Goal: Information Seeking & Learning: Learn about a topic

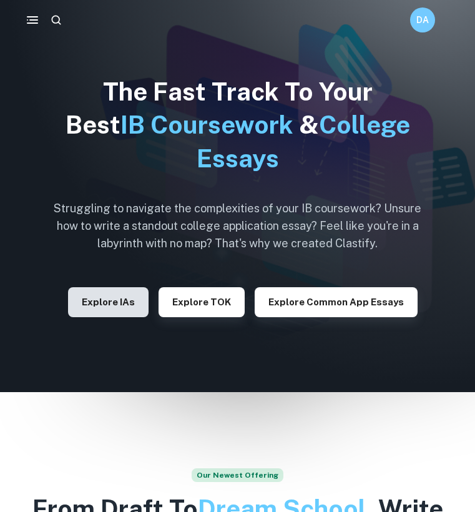
click at [94, 288] on button "Explore IAs" at bounding box center [108, 302] width 81 height 30
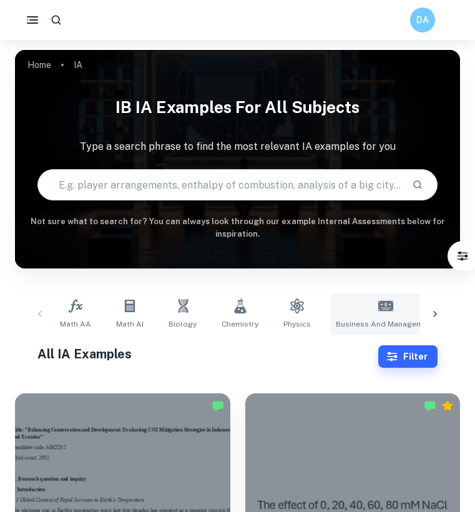
click at [378, 310] on icon at bounding box center [385, 306] width 15 height 10
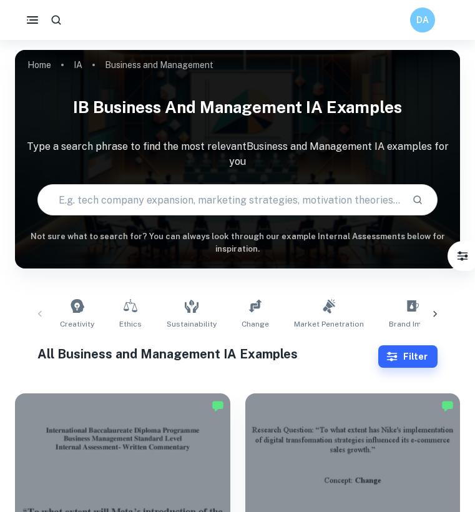
click at [196, 185] on input "text" at bounding box center [220, 199] width 364 height 35
type input "p"
type input "brand loyalty and revenue despite price increase"
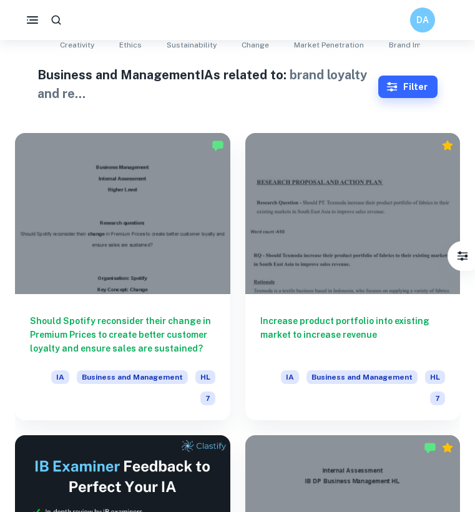
scroll to position [279, 0]
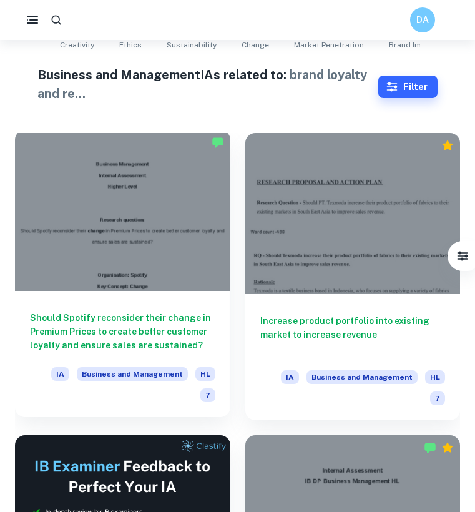
click at [173, 233] on div at bounding box center [122, 210] width 215 height 161
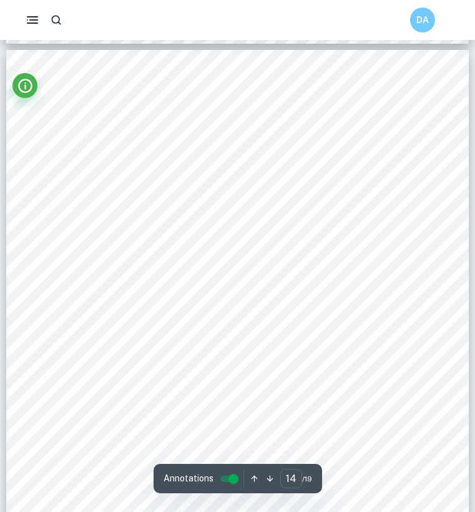
scroll to position [8081, 0]
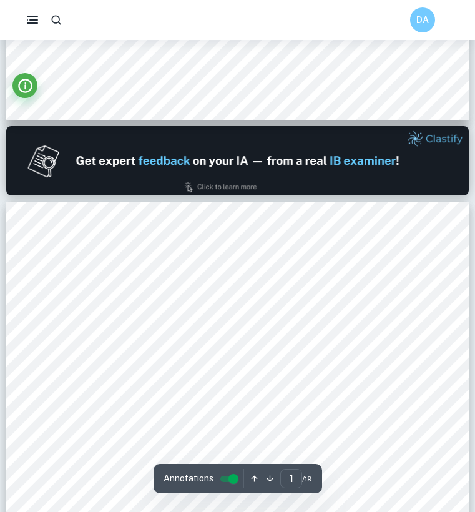
type input "2"
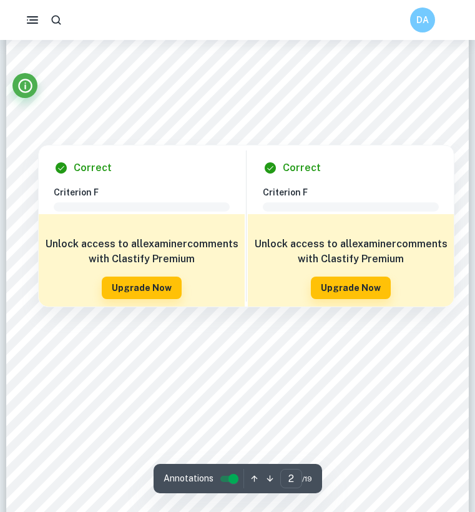
scroll to position [781, 0]
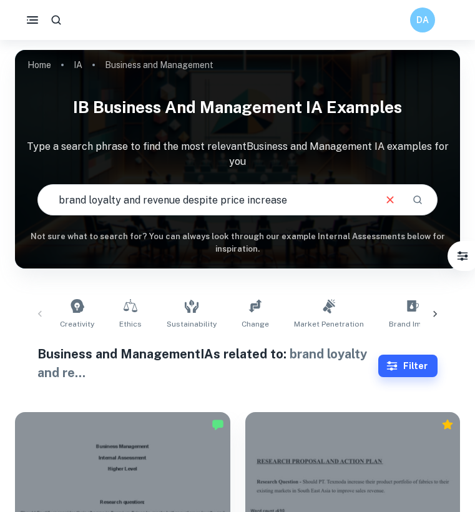
drag, startPoint x: 307, startPoint y: 208, endPoint x: 46, endPoint y: 184, distance: 262.6
click at [46, 184] on input "brand loyalty and revenue despite price increase" at bounding box center [206, 199] width 336 height 35
type input "marketing"
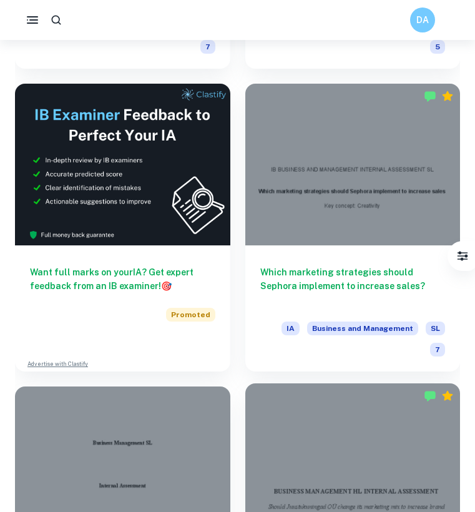
scroll to position [3015, 0]
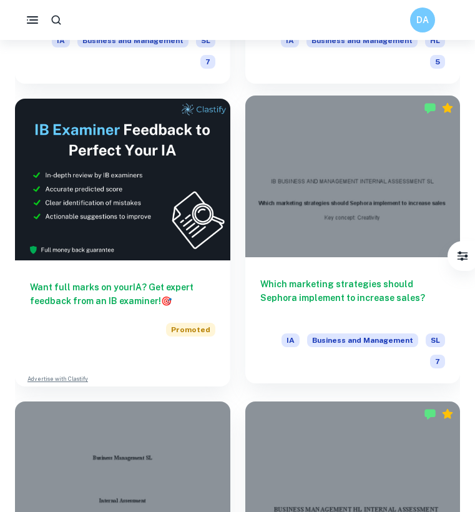
click at [345, 257] on div "Which marketing strategies should Sephora implement to increase sales? IA Busin…" at bounding box center [352, 320] width 215 height 126
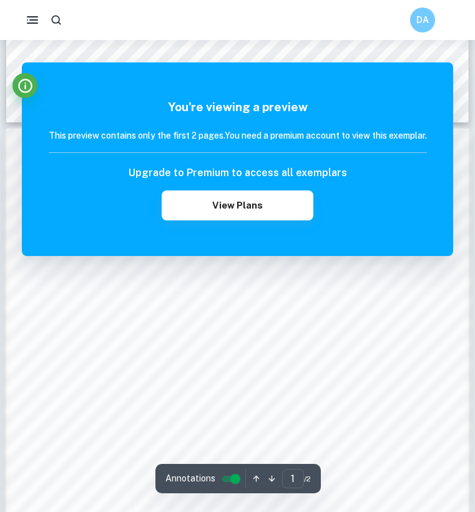
scroll to position [621, 0]
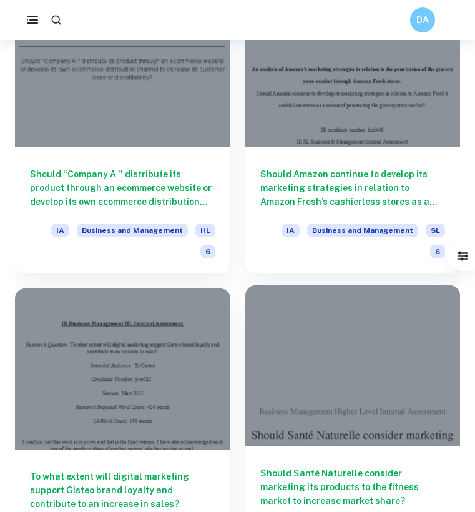
scroll to position [2225, 0]
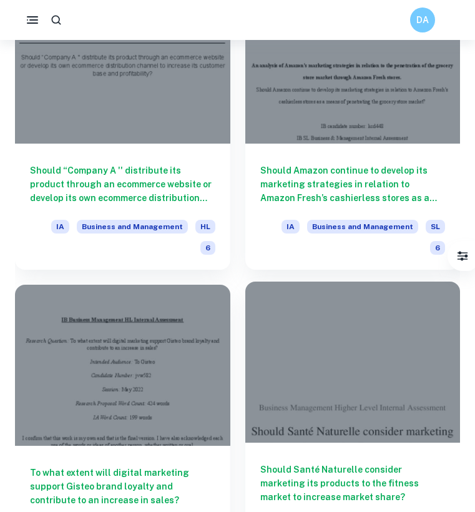
click at [315, 287] on div at bounding box center [352, 361] width 215 height 161
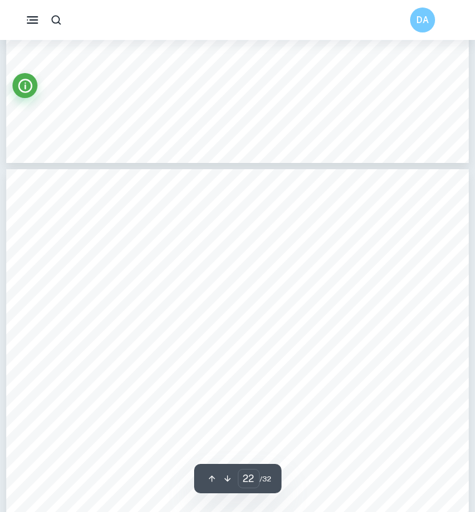
type input "21"
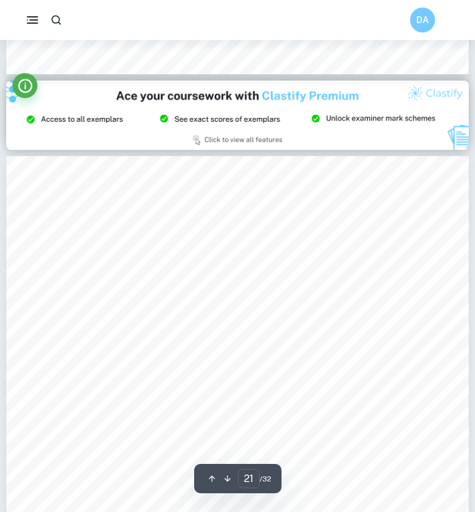
scroll to position [13479, 0]
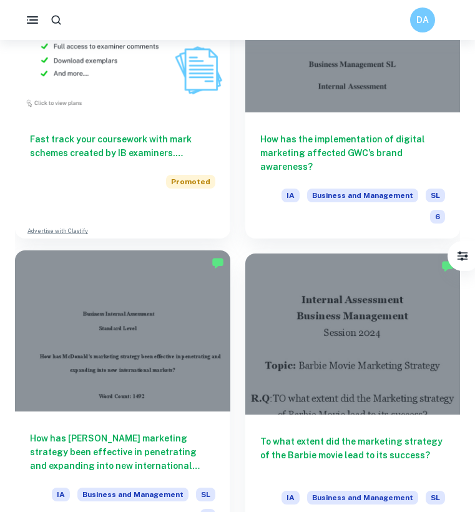
scroll to position [3770, 0]
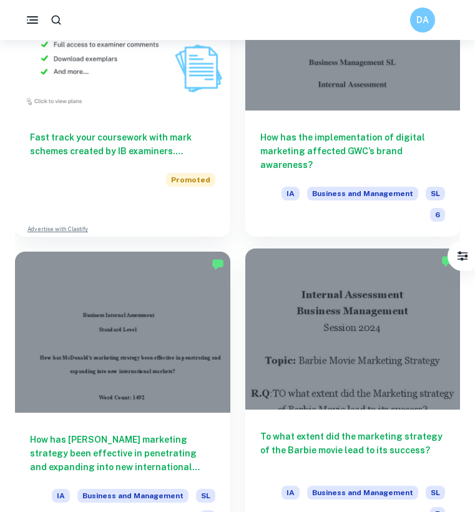
click at [346, 248] on div at bounding box center [352, 328] width 215 height 161
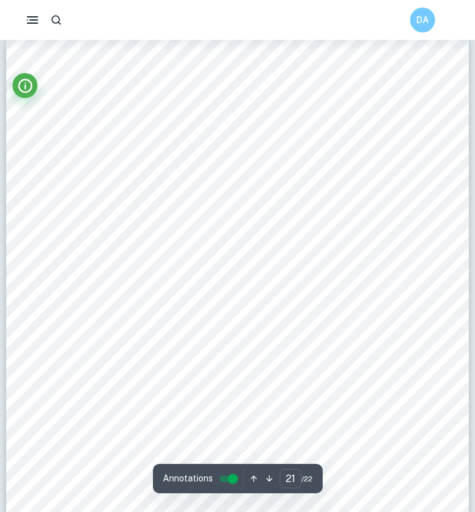
scroll to position [12569, 1]
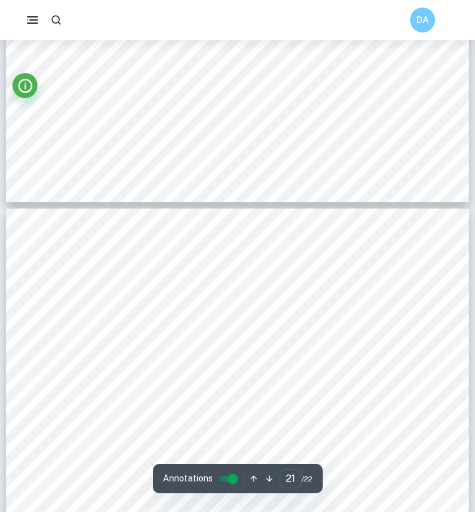
type input "22"
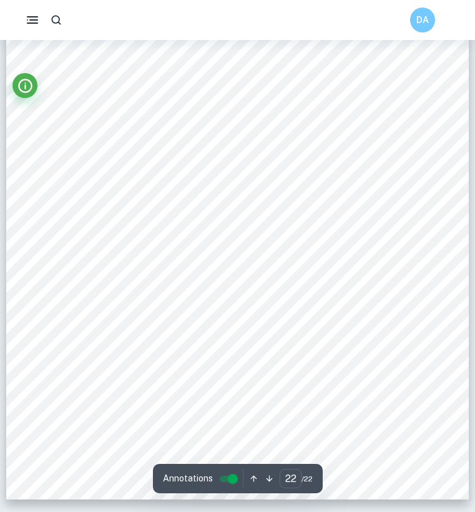
scroll to position [13216, 0]
